Goal: Use online tool/utility: Utilize a website feature to perform a specific function

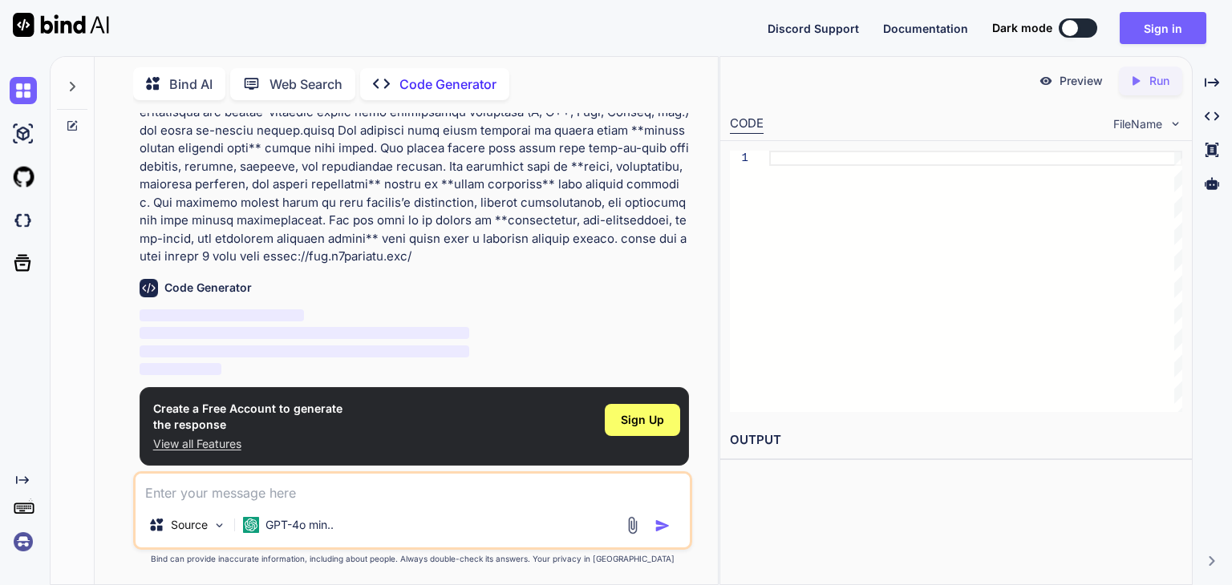
scroll to position [121, 0]
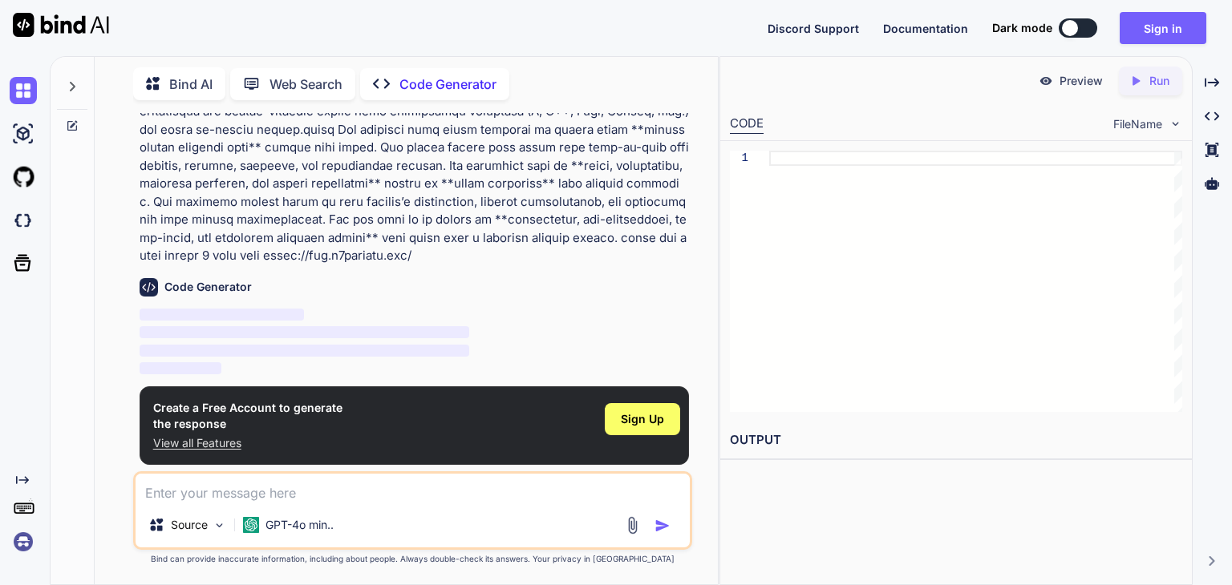
type textarea "x"
click at [1164, 28] on button "Sign in" at bounding box center [1162, 28] width 87 height 32
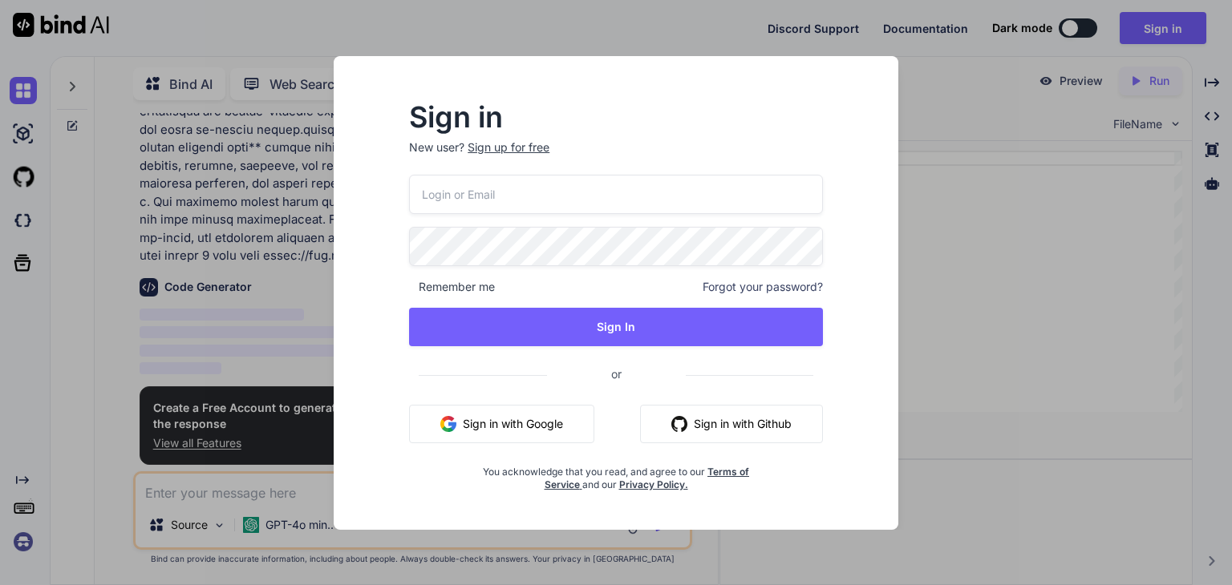
click at [494, 423] on button "Sign in with Google" at bounding box center [501, 424] width 185 height 38
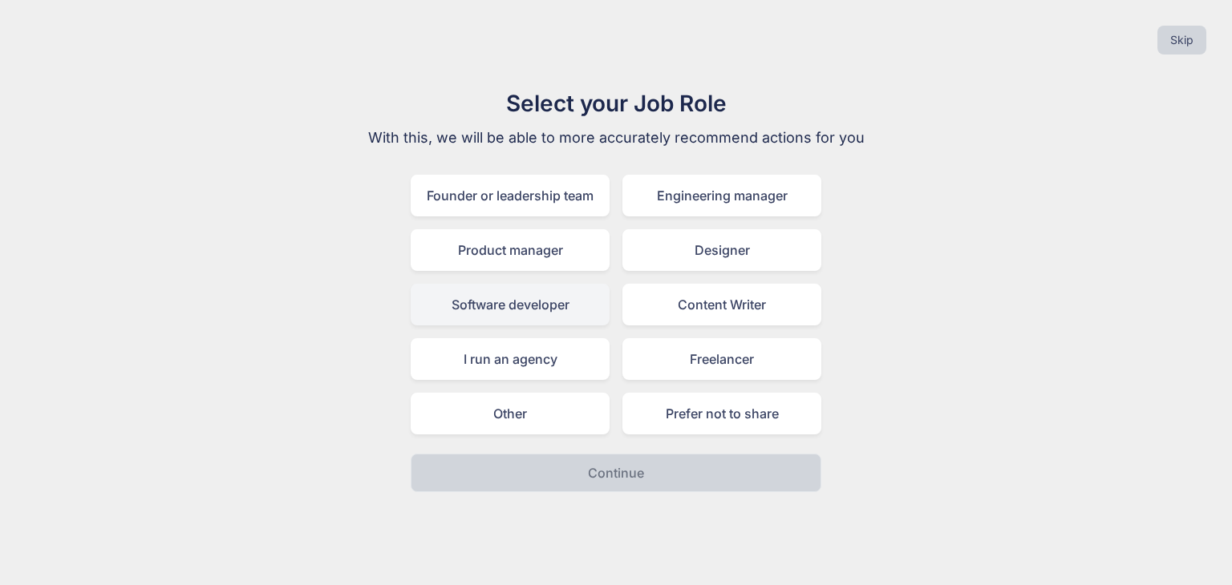
click at [512, 299] on div "Software developer" at bounding box center [510, 305] width 199 height 42
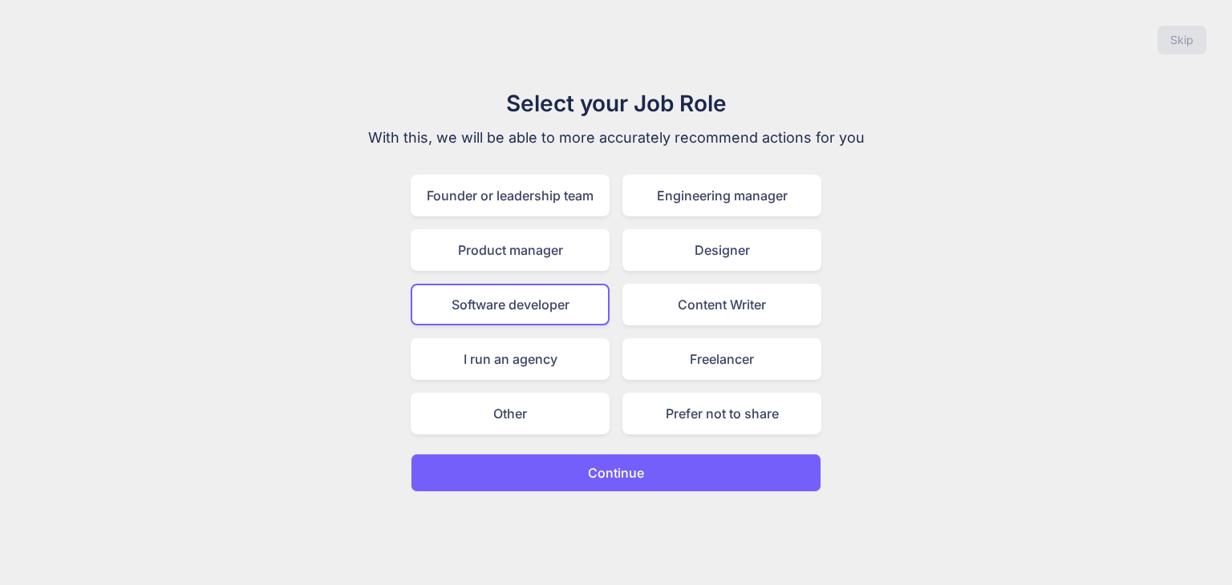
click at [642, 464] on p "Continue" at bounding box center [616, 472] width 56 height 19
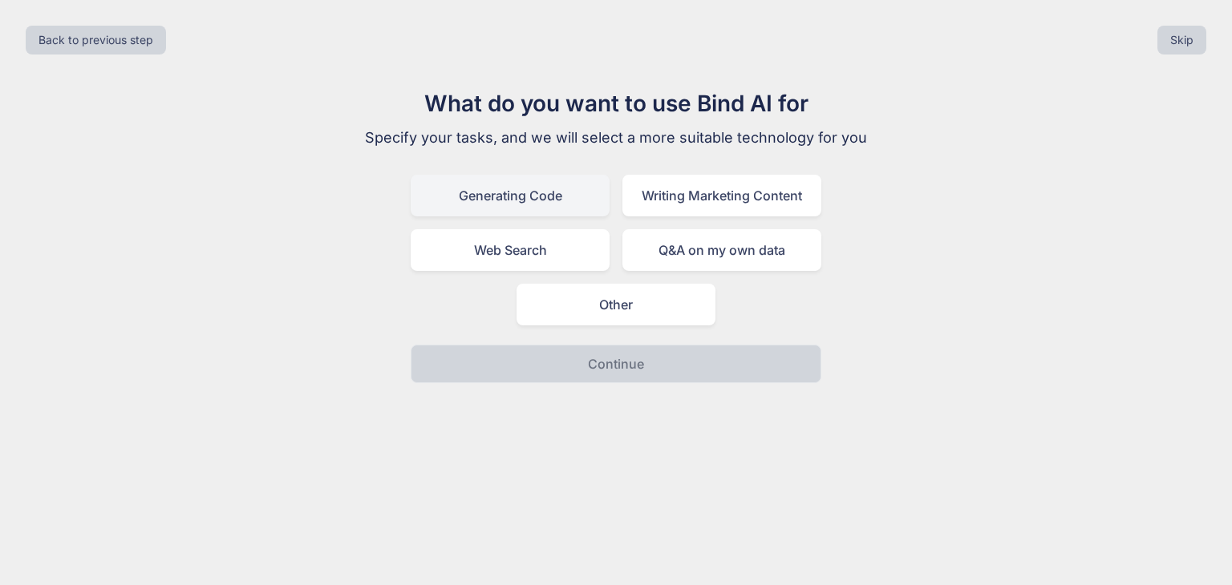
click at [471, 211] on div "Generating Code" at bounding box center [510, 196] width 199 height 42
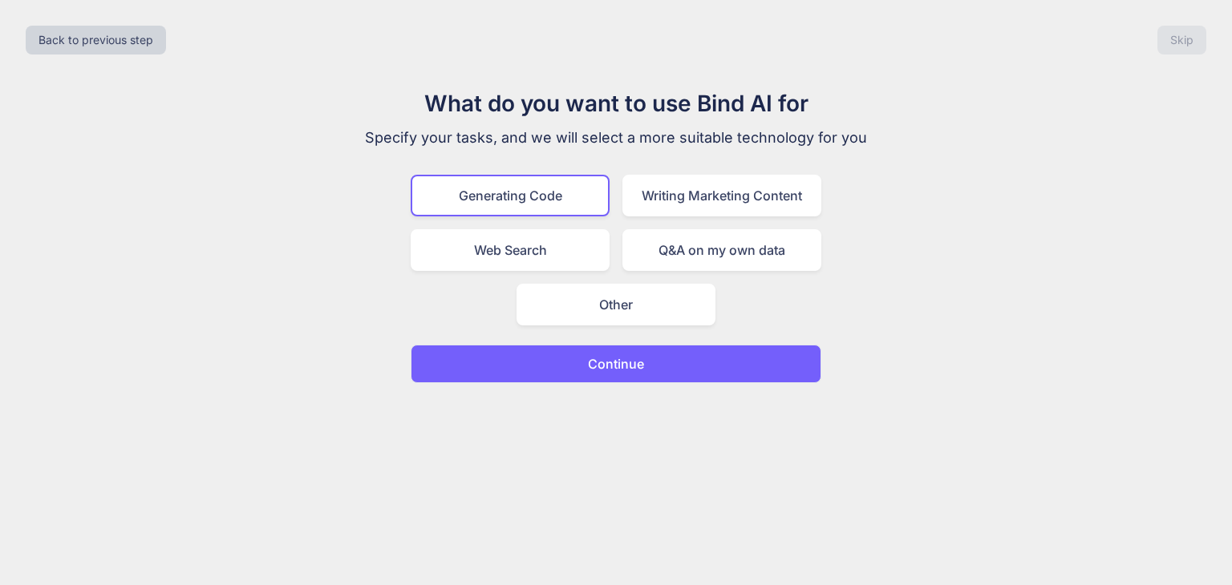
click at [618, 361] on p "Continue" at bounding box center [616, 363] width 56 height 19
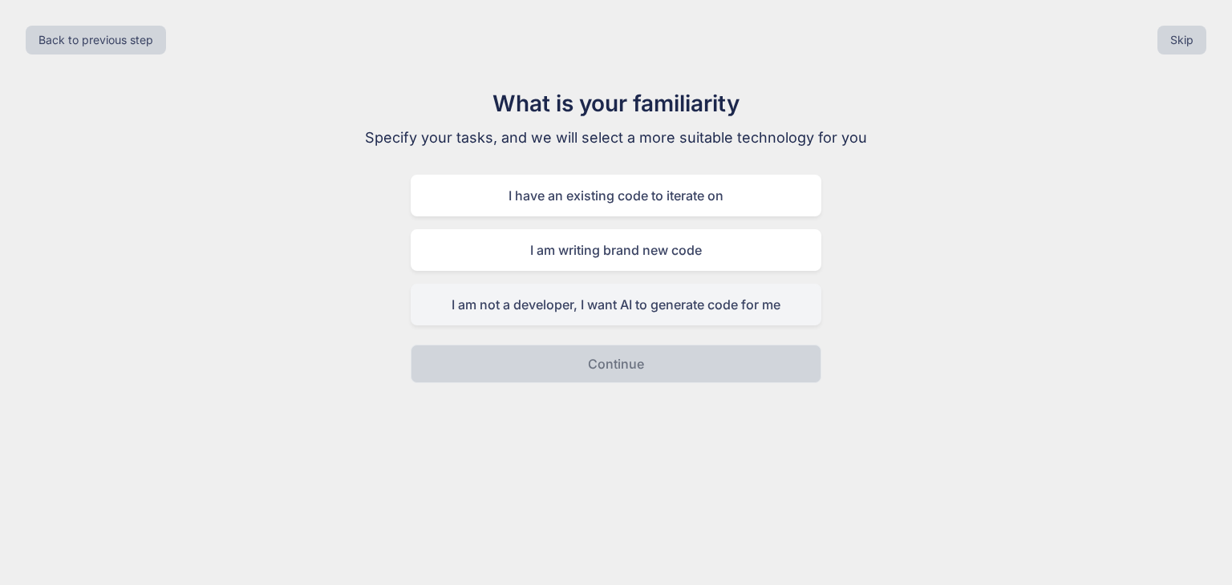
click at [609, 312] on div "I am not a developer, I want AI to generate code for me" at bounding box center [616, 305] width 411 height 42
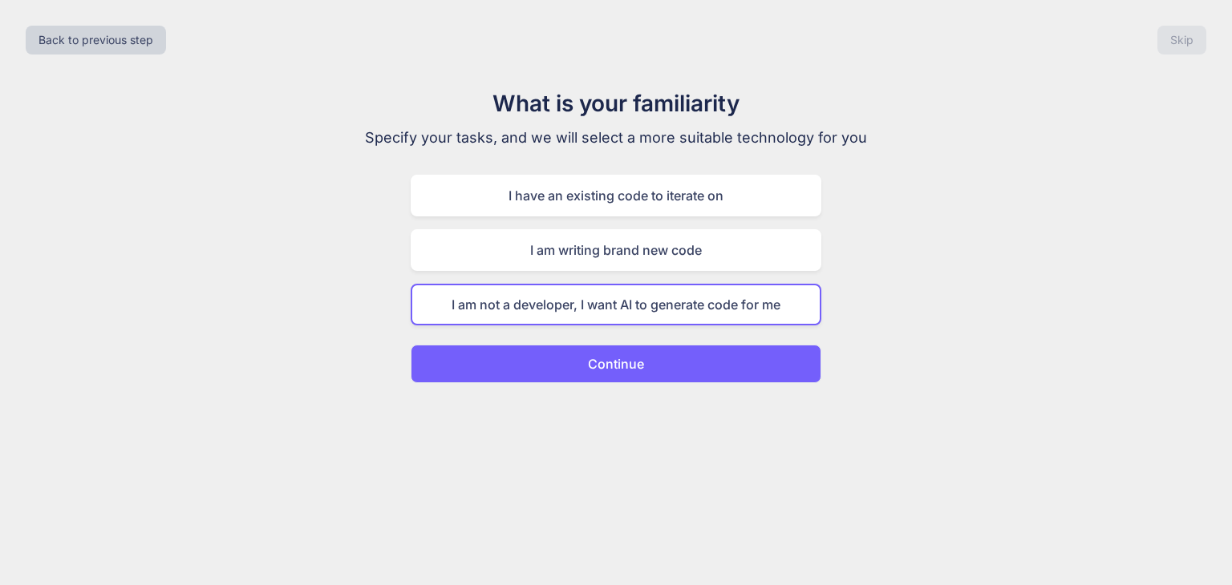
click at [628, 359] on p "Continue" at bounding box center [616, 363] width 56 height 19
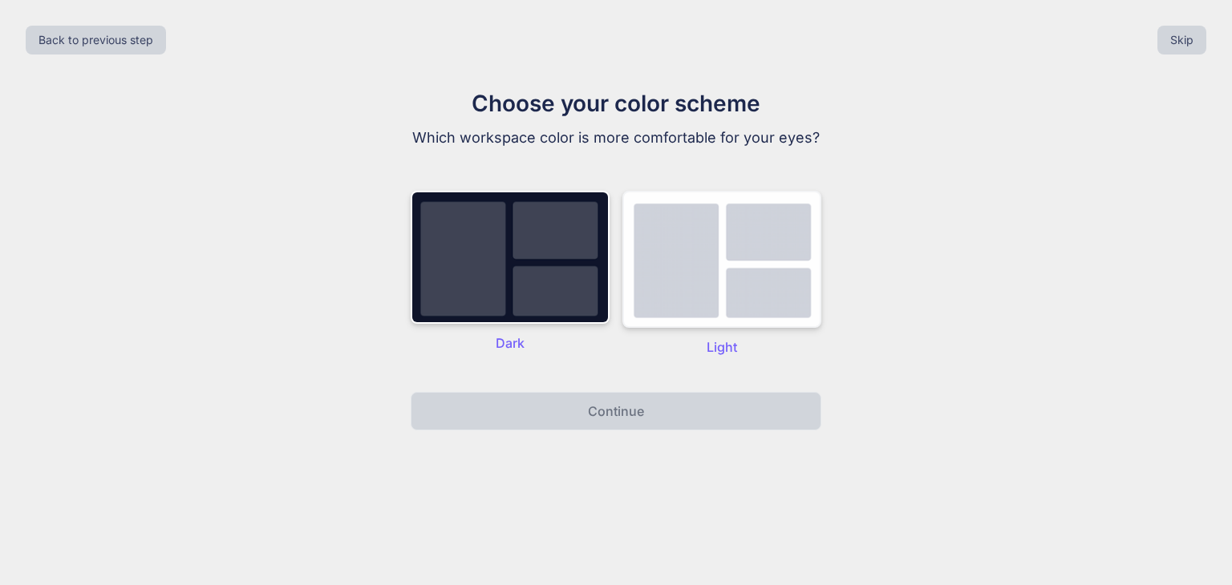
click at [718, 281] on img at bounding box center [721, 259] width 199 height 137
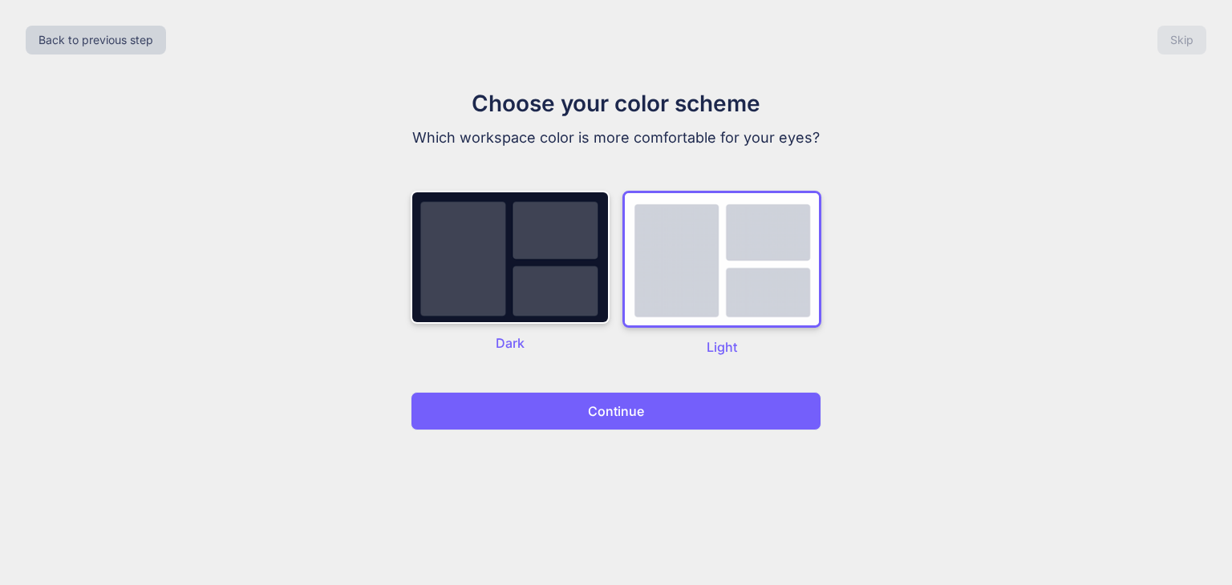
click at [601, 425] on button "Continue" at bounding box center [616, 411] width 411 height 38
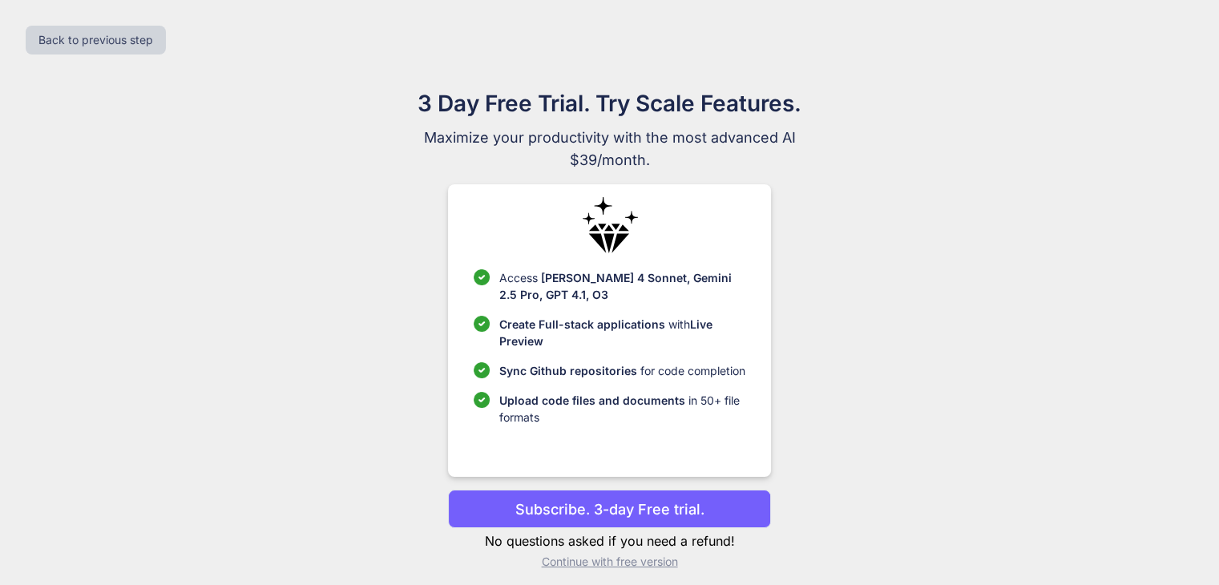
scroll to position [10, 0]
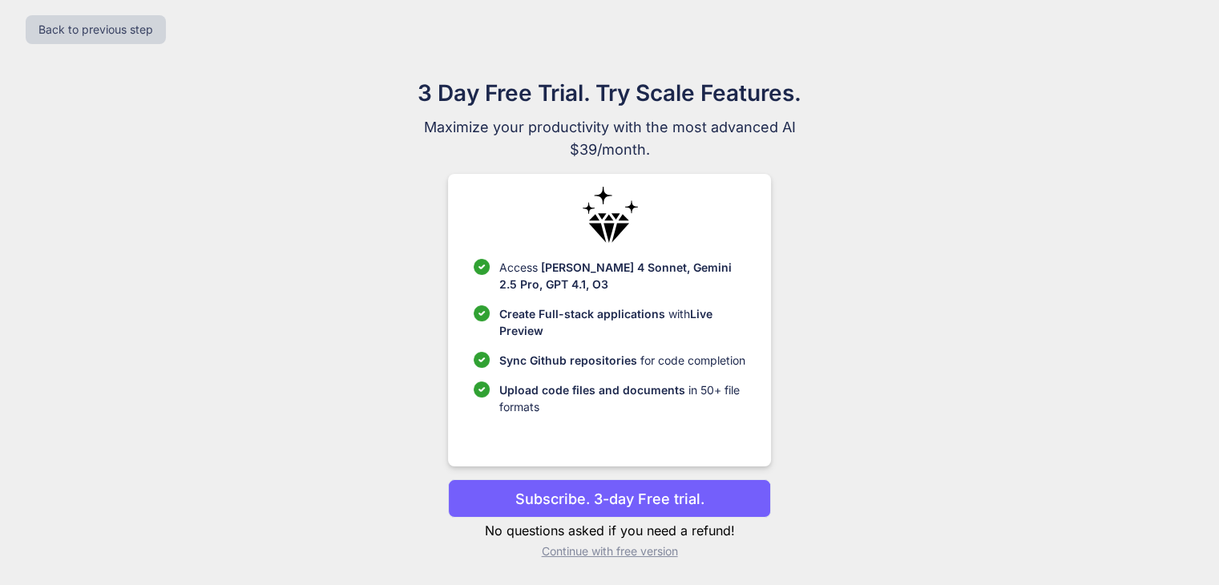
click at [576, 503] on p "Subscribe. 3-day Free trial." at bounding box center [610, 499] width 189 height 22
